Goal: Task Accomplishment & Management: Manage account settings

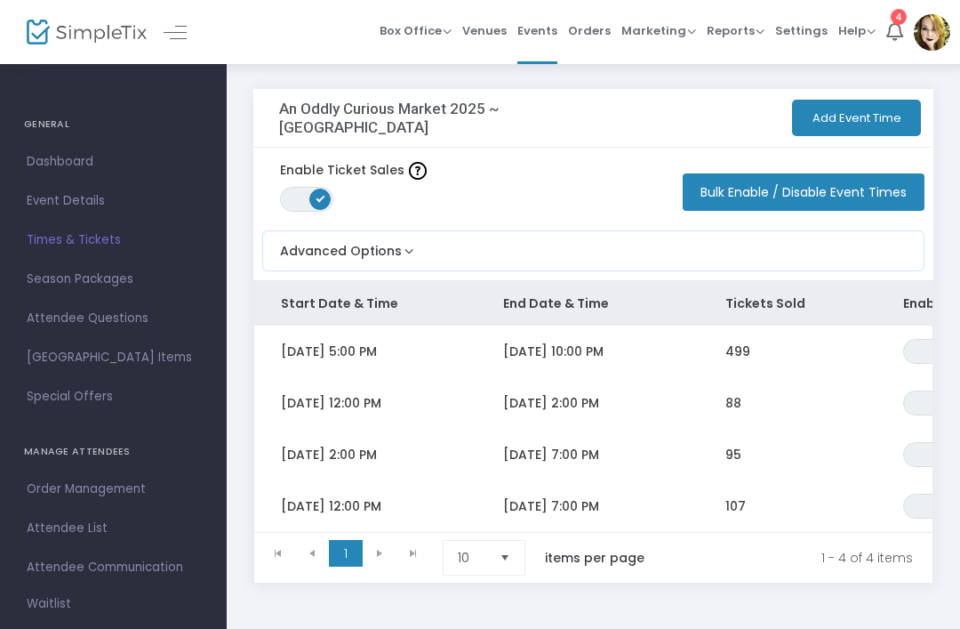
click at [893, 22] on div "4" at bounding box center [899, 17] width 16 height 16
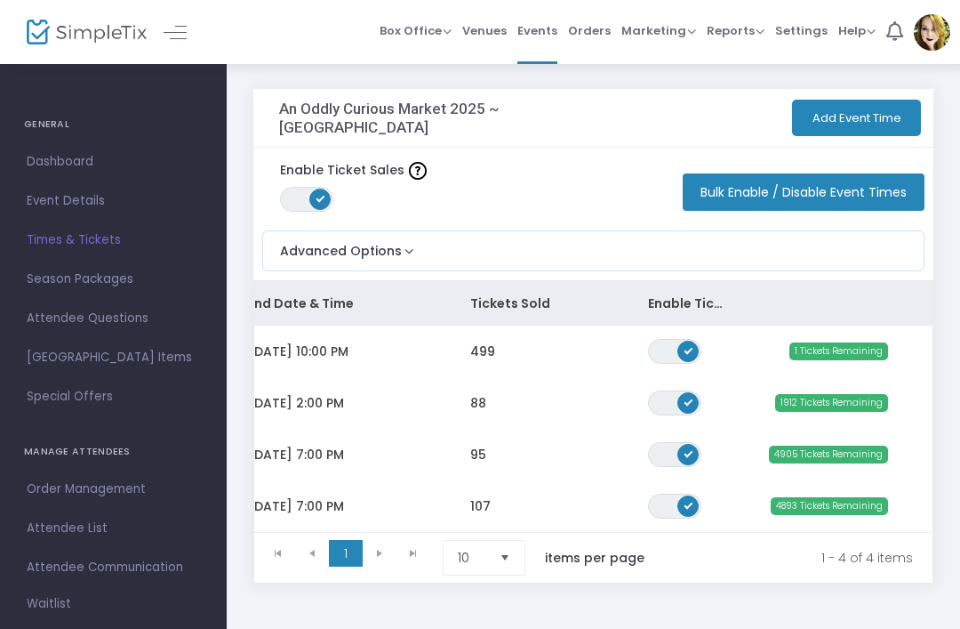
scroll to position [0, 255]
click at [865, 342] on span "1 Tickets Remaining" at bounding box center [838, 351] width 99 height 18
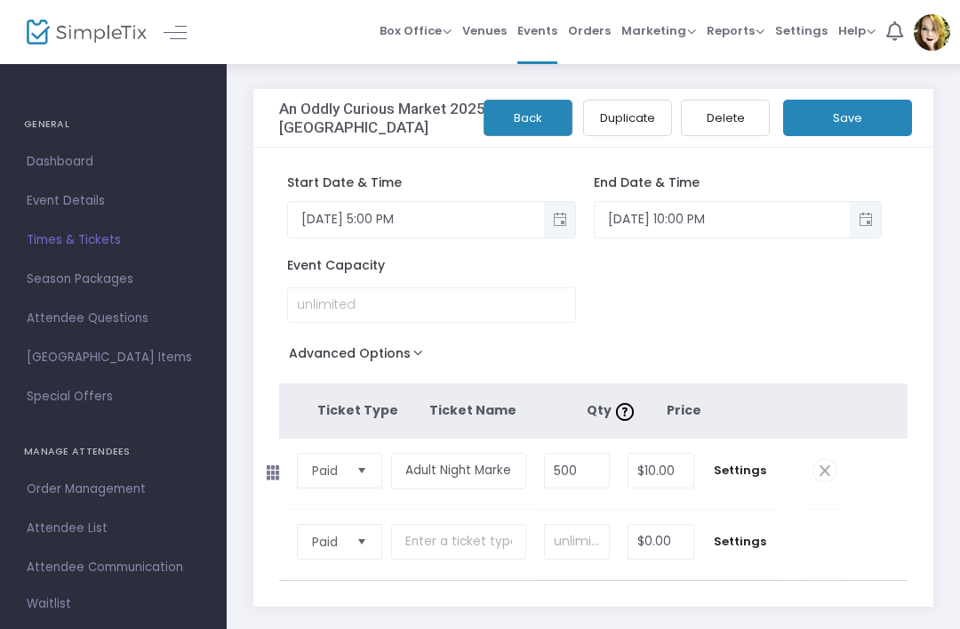
click at [78, 164] on span "Dashboard" at bounding box center [113, 161] width 173 height 23
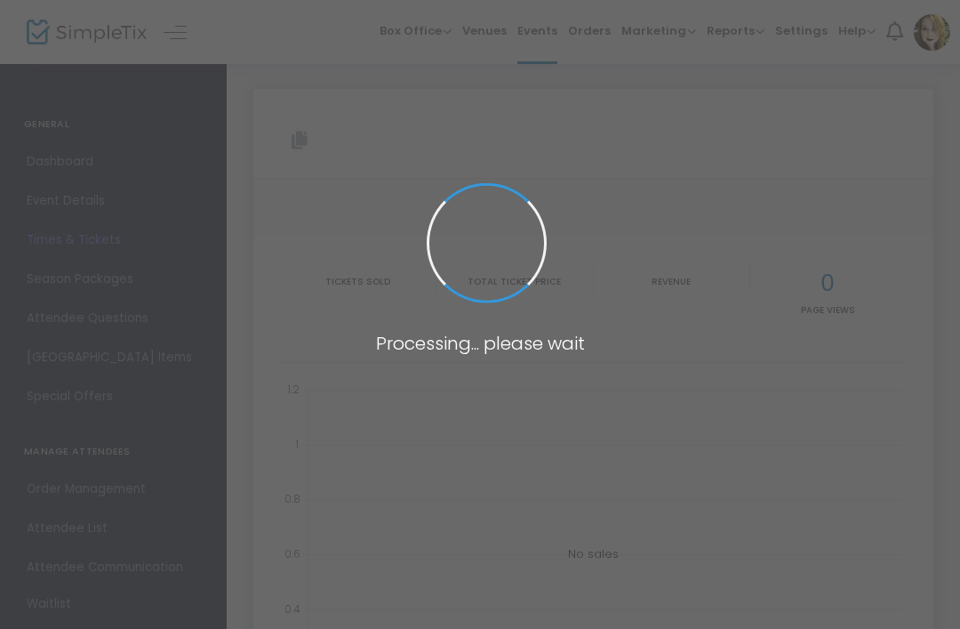
type input "https://www.simpletix.com/e/an-oddly-curious-market-2025-winnipeg-tickets-222426"
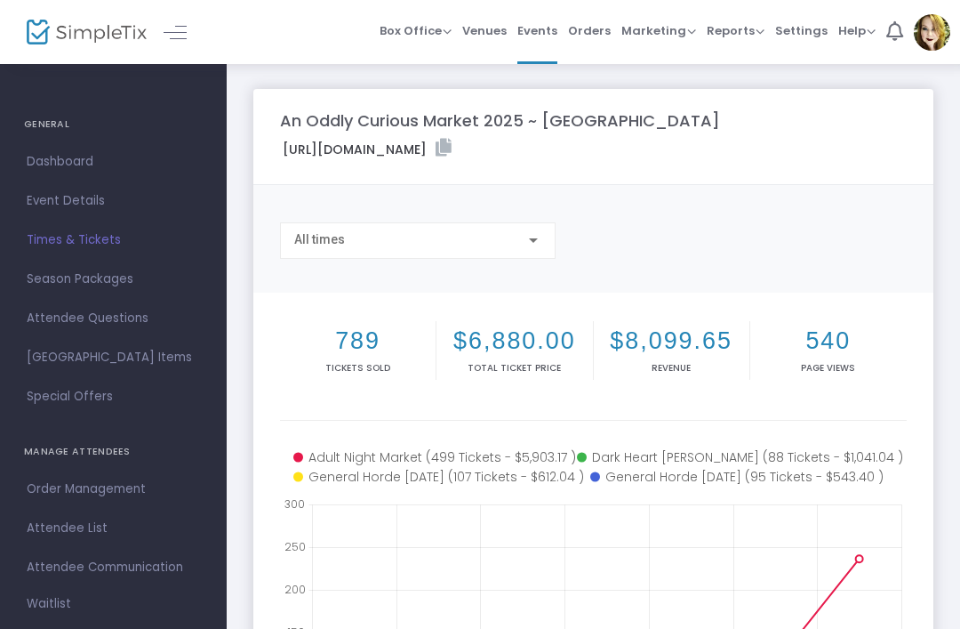
click at [107, 246] on span "Times & Tickets" at bounding box center [113, 239] width 173 height 23
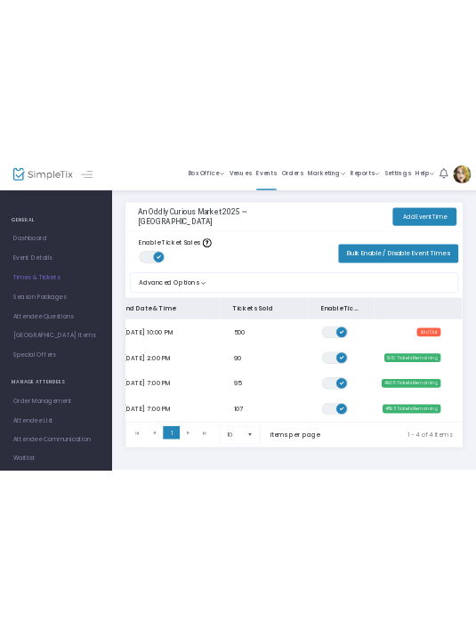
scroll to position [0, 255]
